Goal: Task Accomplishment & Management: Manage account settings

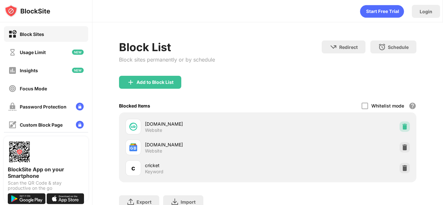
click at [402, 129] on img at bounding box center [405, 127] width 6 height 6
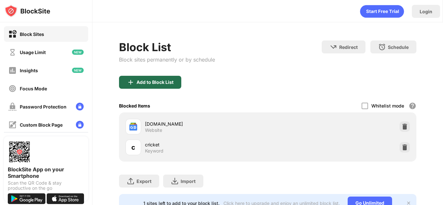
click at [161, 79] on div "Add to Block List" at bounding box center [150, 82] width 62 height 13
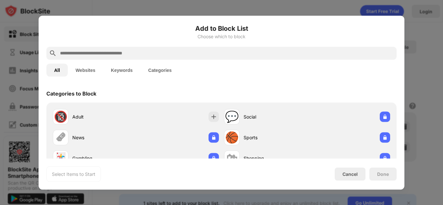
click at [126, 73] on button "Keywords" at bounding box center [121, 70] width 37 height 13
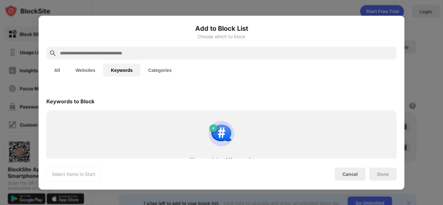
click at [133, 51] on input "text" at bounding box center [226, 53] width 335 height 8
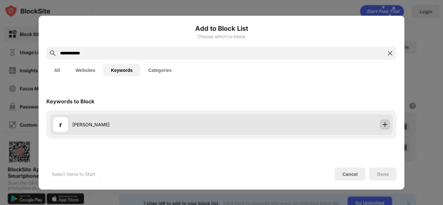
type input "**********"
click at [385, 124] on img at bounding box center [385, 124] width 6 height 6
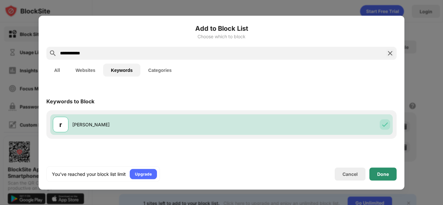
click at [380, 175] on div "Done" at bounding box center [384, 174] width 12 height 5
